Goal: Find specific page/section: Find specific page/section

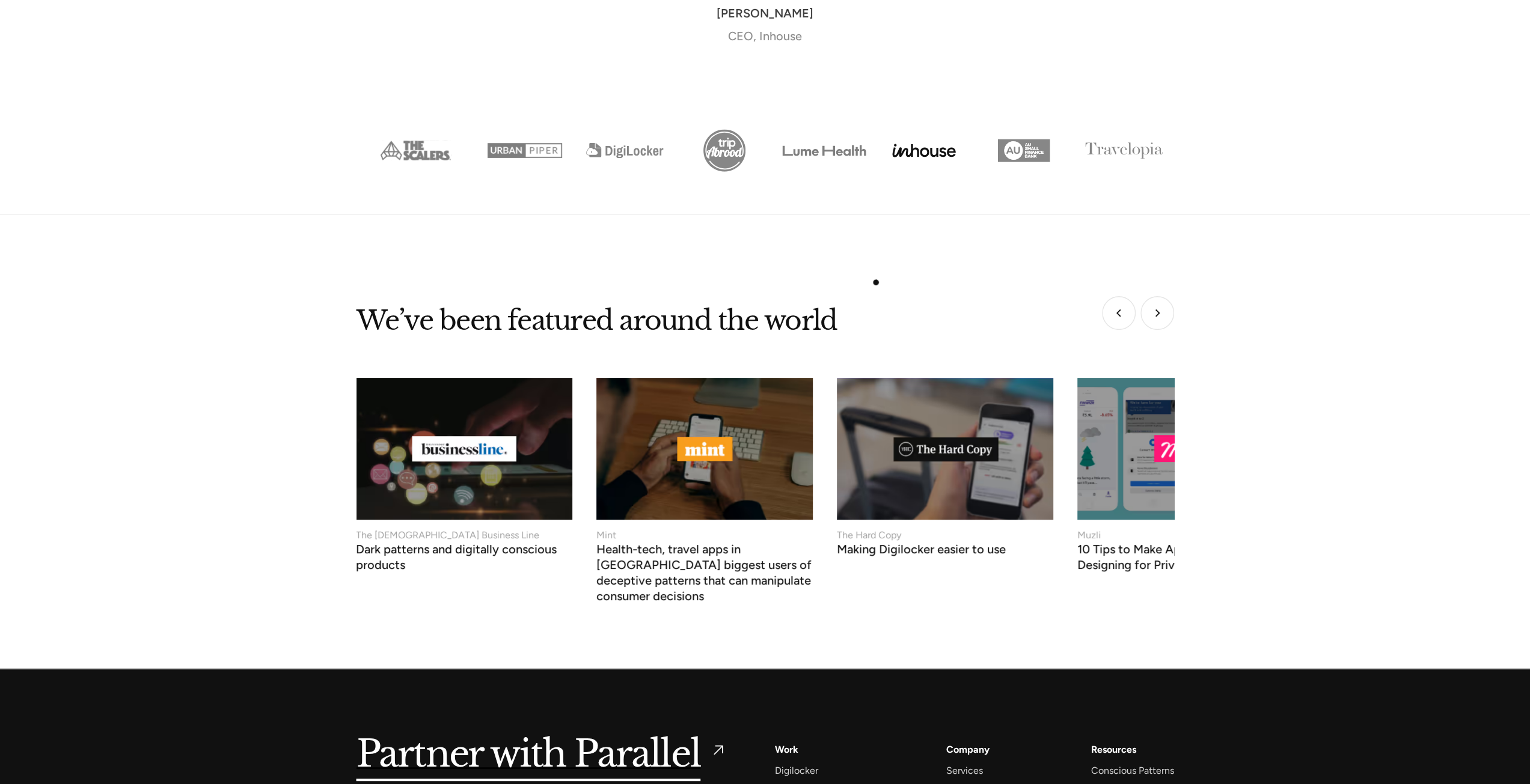
scroll to position [4878, 0]
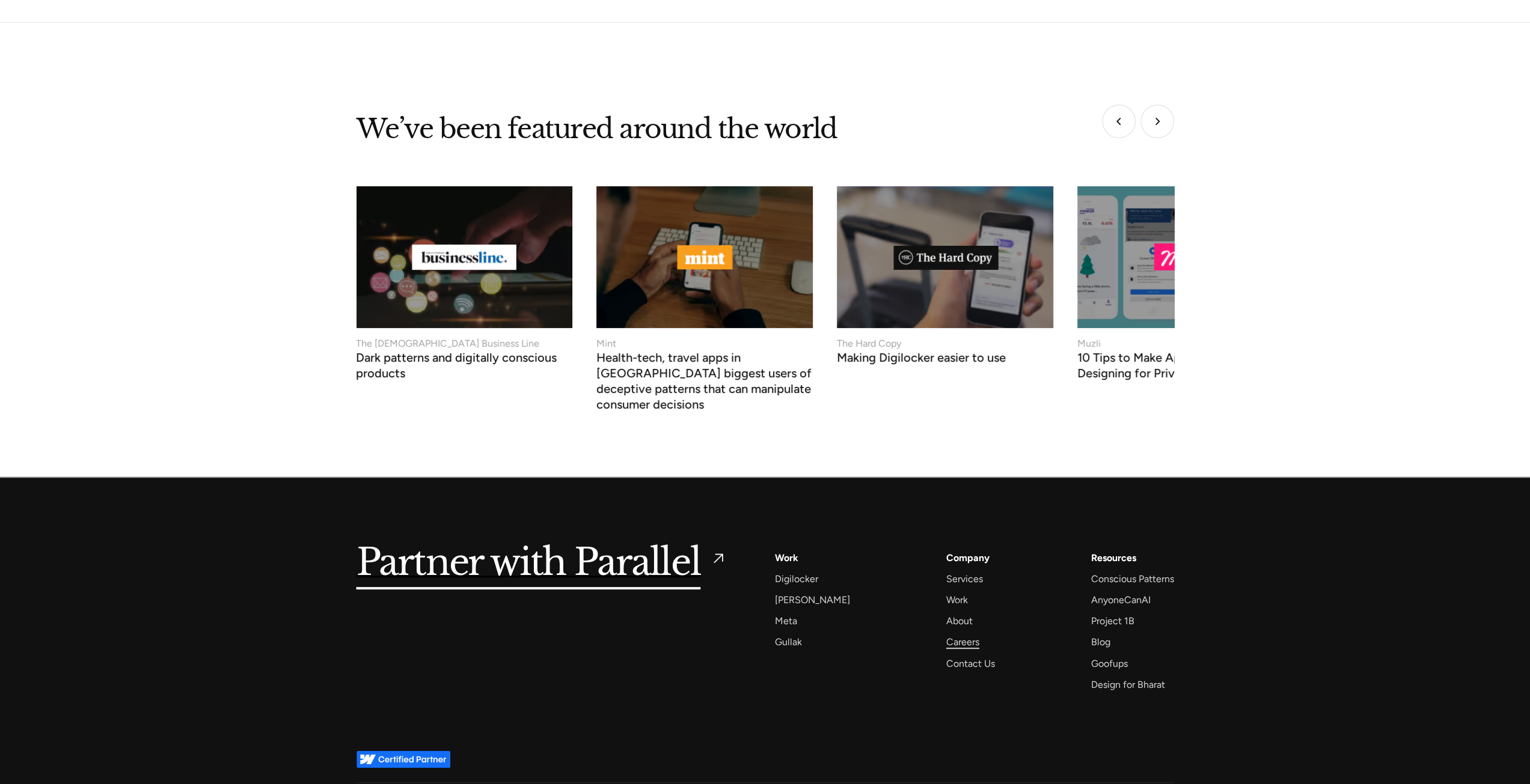
click at [953, 634] on div "Careers" at bounding box center [963, 642] width 33 height 17
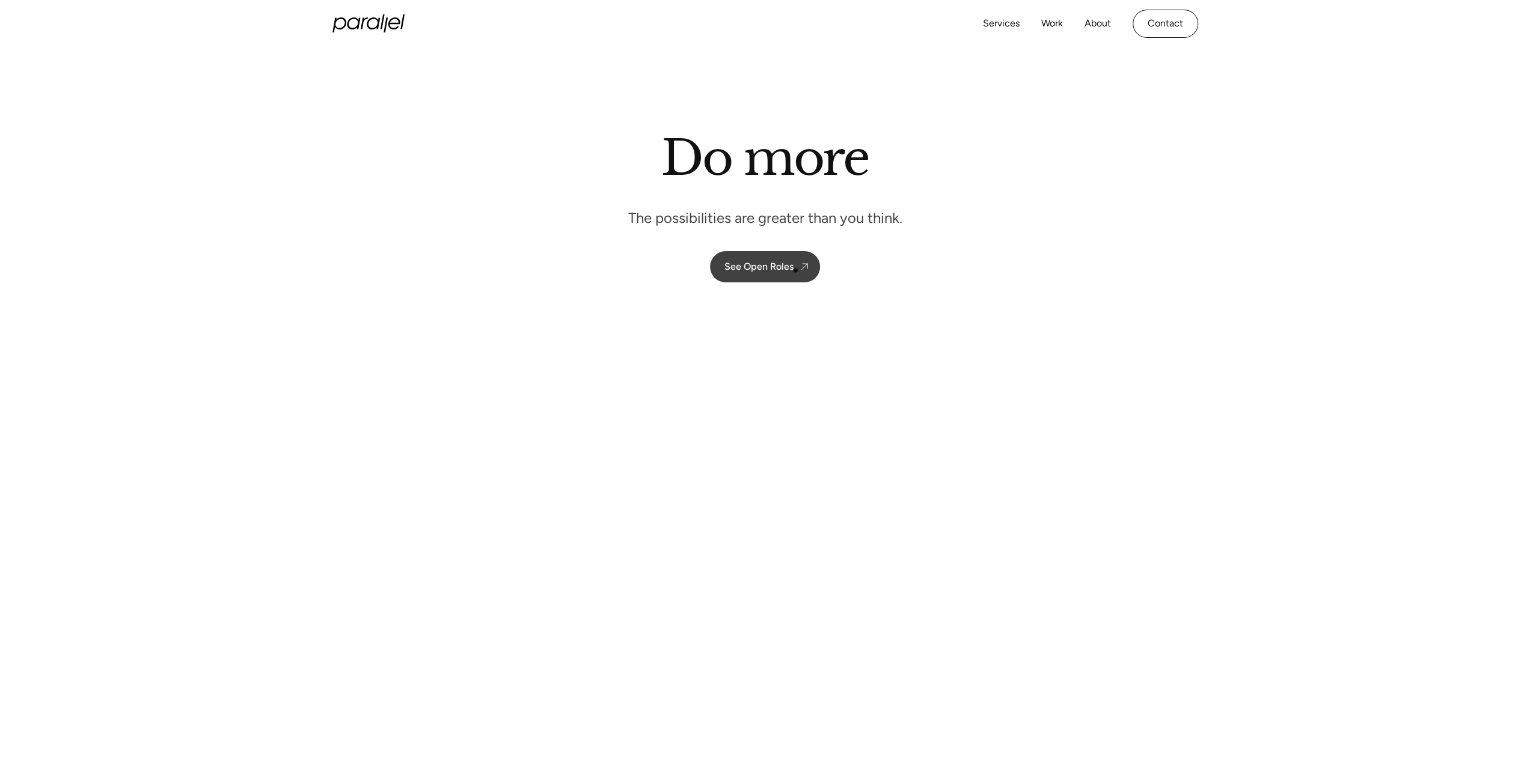
click at [784, 269] on div "See Open Roles" at bounding box center [759, 267] width 69 height 11
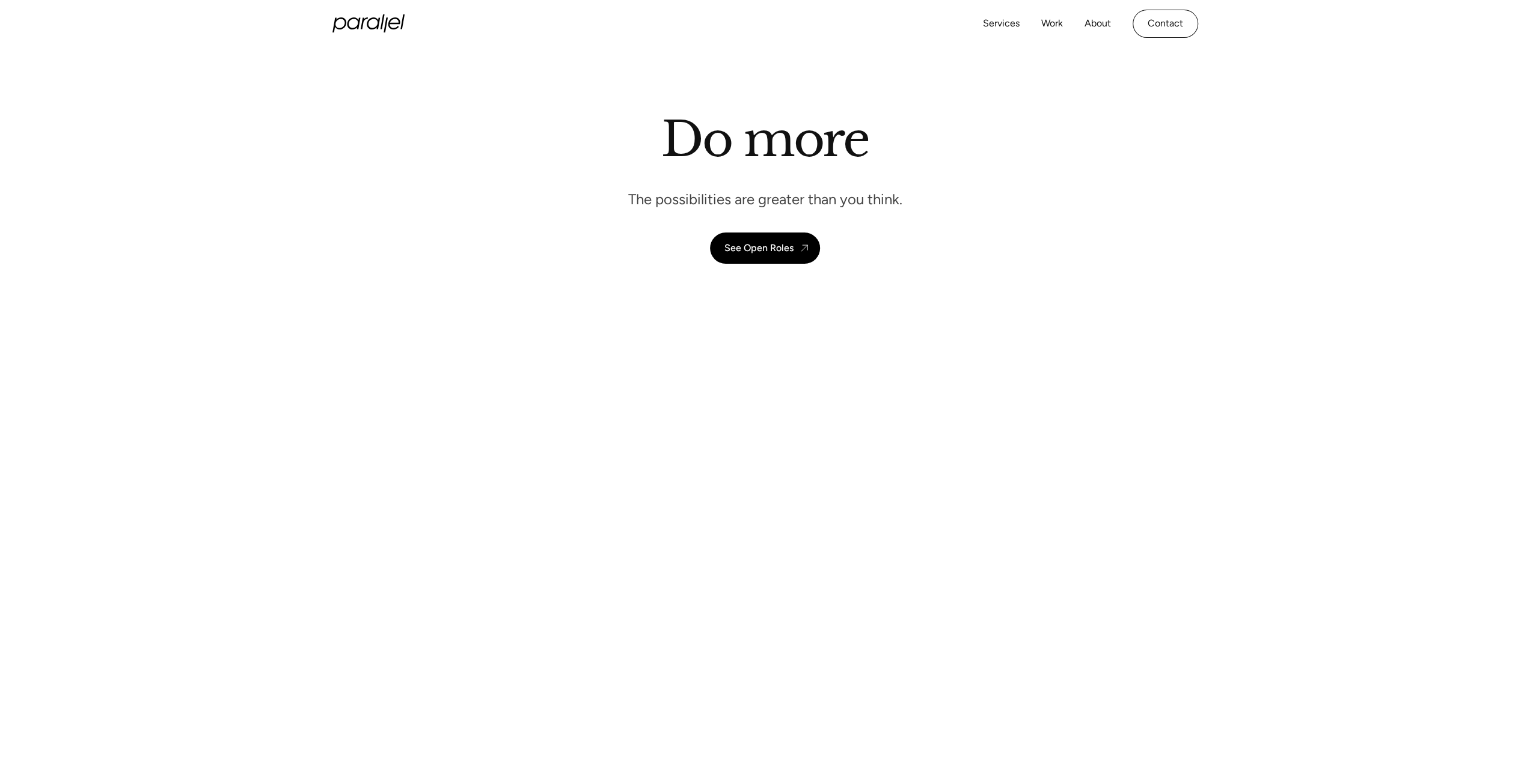
scroll to position [17, 0]
click at [945, 127] on div "Do more The possibilities are greater than you think. See Open Roles" at bounding box center [765, 189] width 818 height 154
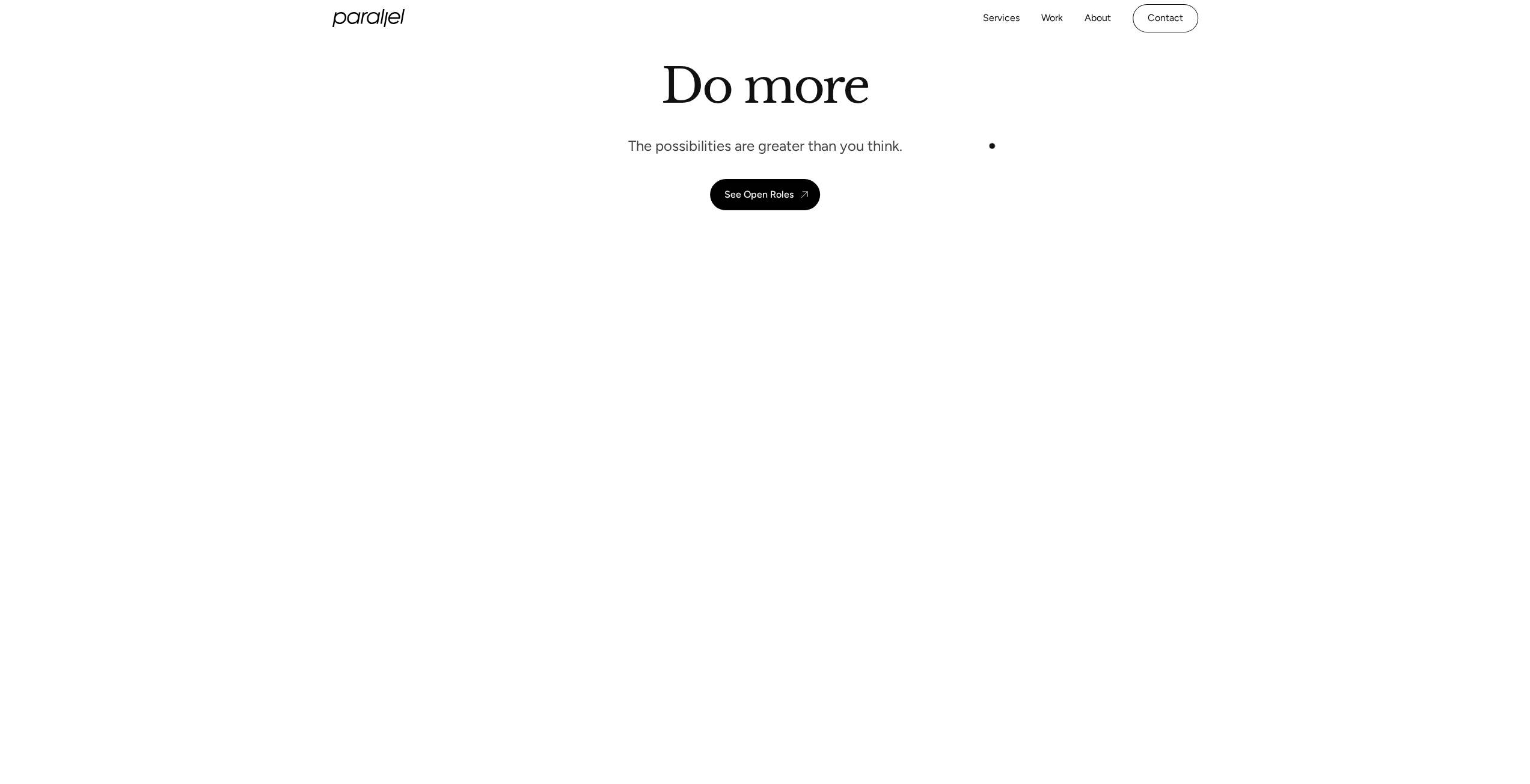
scroll to position [0, 0]
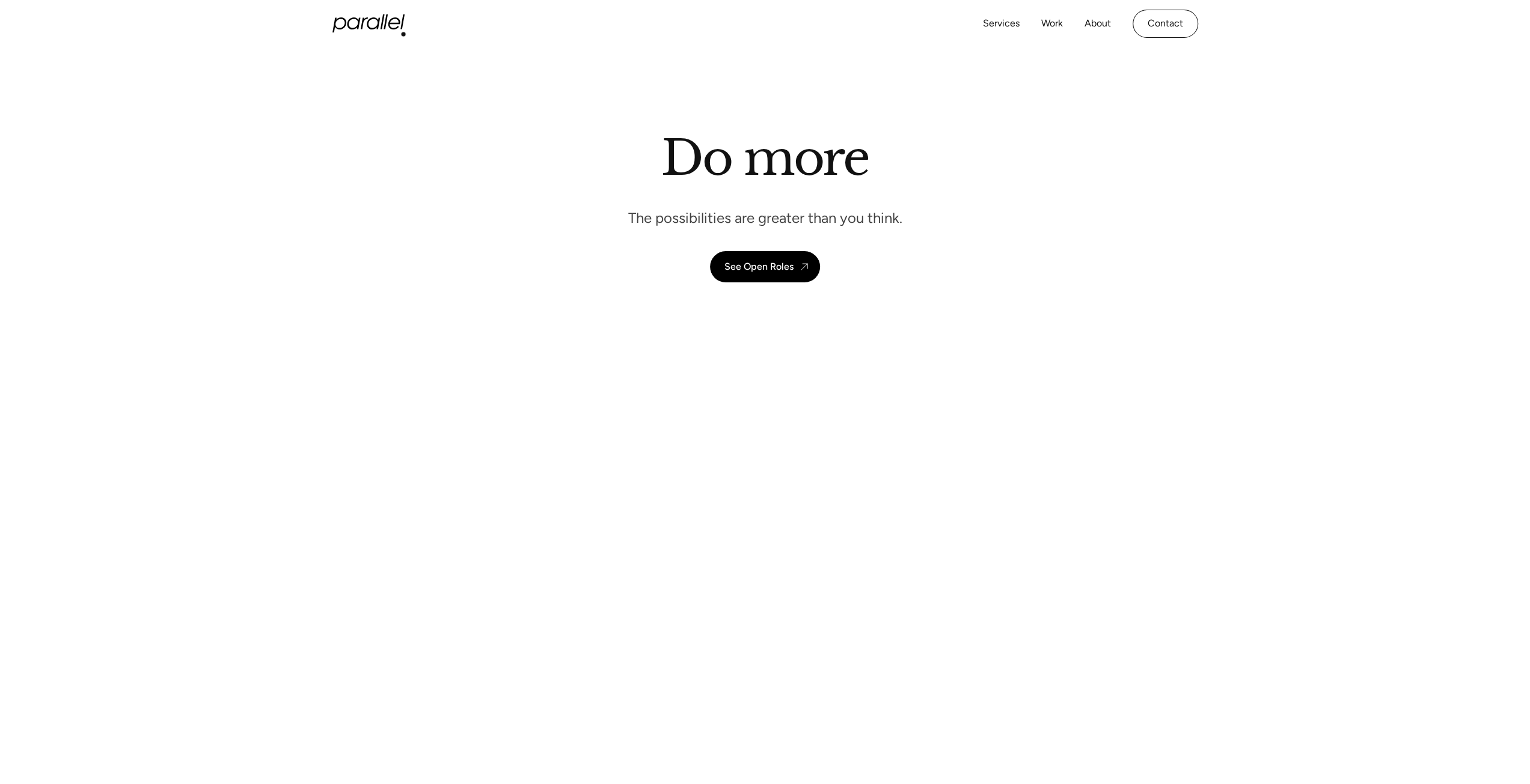
click at [365, 23] on icon "home" at bounding box center [369, 23] width 72 height 18
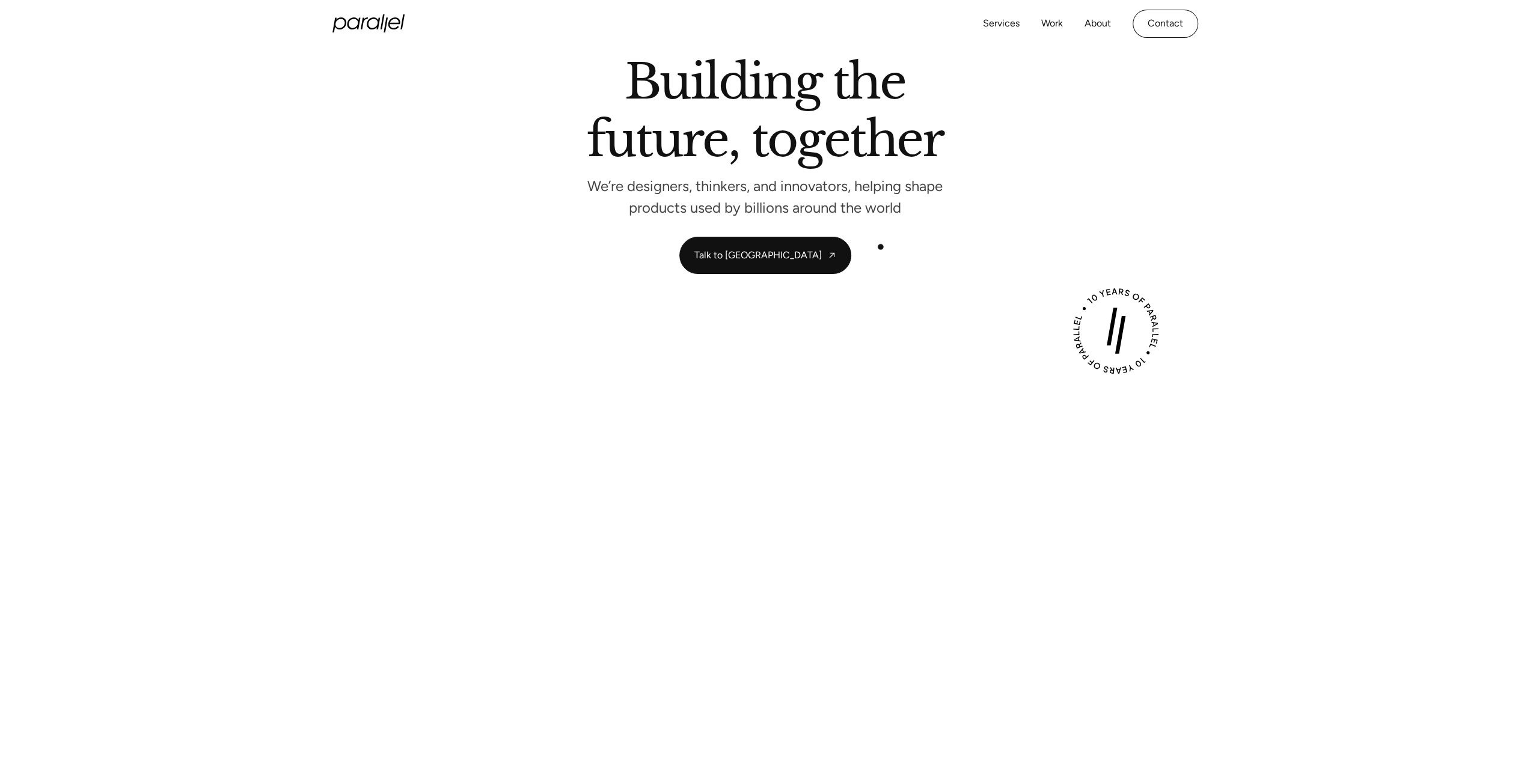
scroll to position [241, 0]
